Goal: Find specific page/section: Find specific page/section

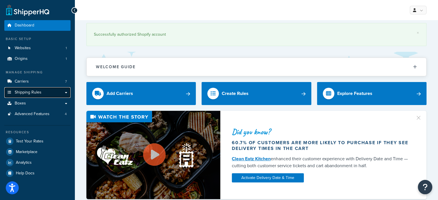
click at [32, 93] on span "Shipping Rules" at bounding box center [28, 92] width 27 height 5
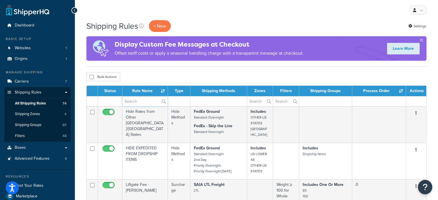
click at [137, 103] on input "text" at bounding box center [144, 101] width 45 height 10
type input "25"
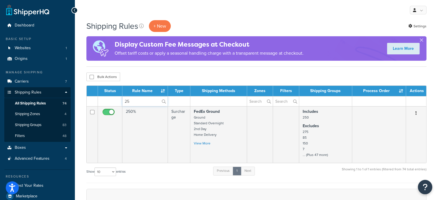
drag, startPoint x: 141, startPoint y: 101, endPoint x: 96, endPoint y: 100, distance: 44.1
click at [96, 100] on tr "25" at bounding box center [256, 101] width 339 height 10
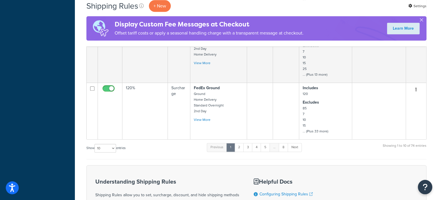
scroll to position [500, 0]
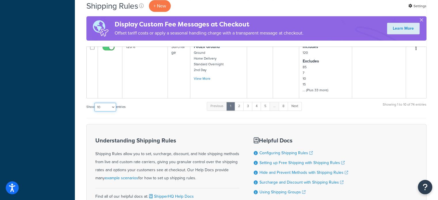
click at [108, 106] on select "10 15 25 50 100 1000" at bounding box center [105, 107] width 22 height 9
select select "1000"
click at [95, 103] on select "10 15 25 50 100 1000" at bounding box center [105, 107] width 22 height 9
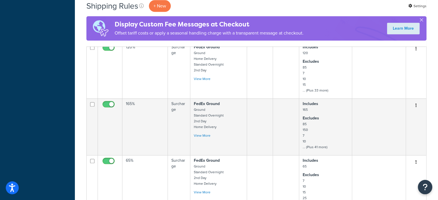
scroll to position [2423, 0]
